Goal: Task Accomplishment & Management: Complete application form

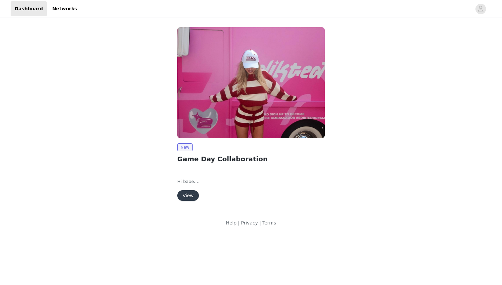
click at [186, 193] on button "View" at bounding box center [188, 195] width 22 height 11
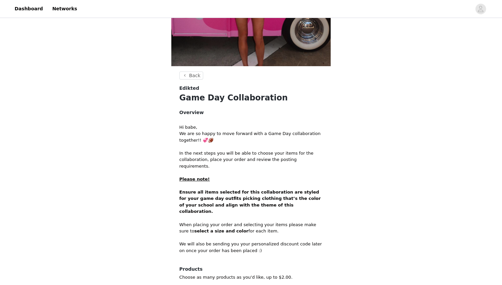
scroll to position [214, 0]
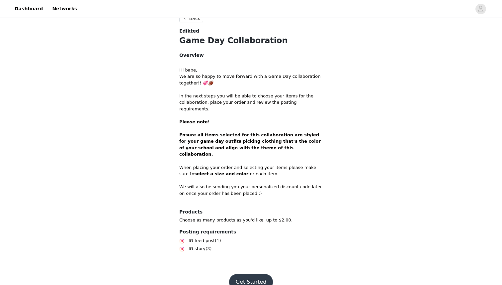
click at [249, 274] on button "Get Started" at bounding box center [251, 282] width 44 height 16
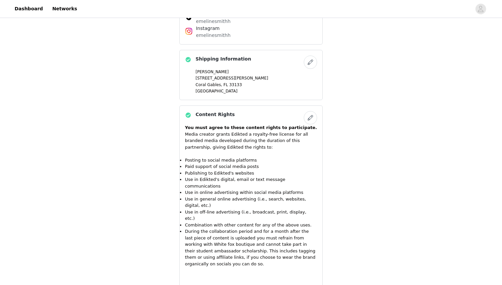
scroll to position [318, 0]
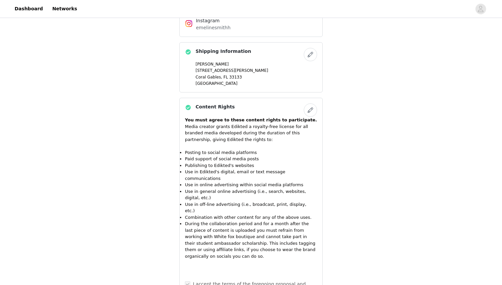
click at [312, 111] on button "button" at bounding box center [310, 109] width 13 height 13
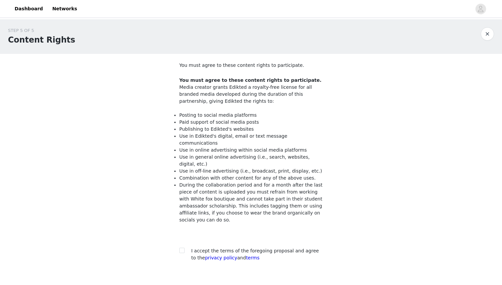
scroll to position [36, 0]
